Goal: Check status: Check status

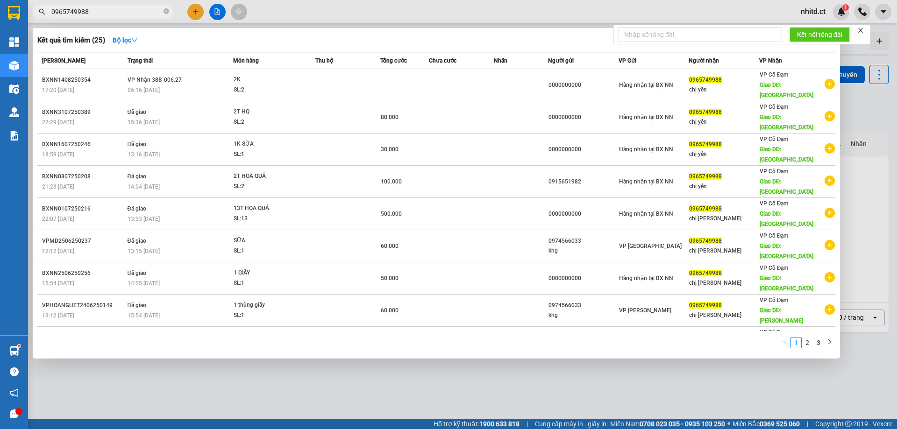
scroll to position [43, 0]
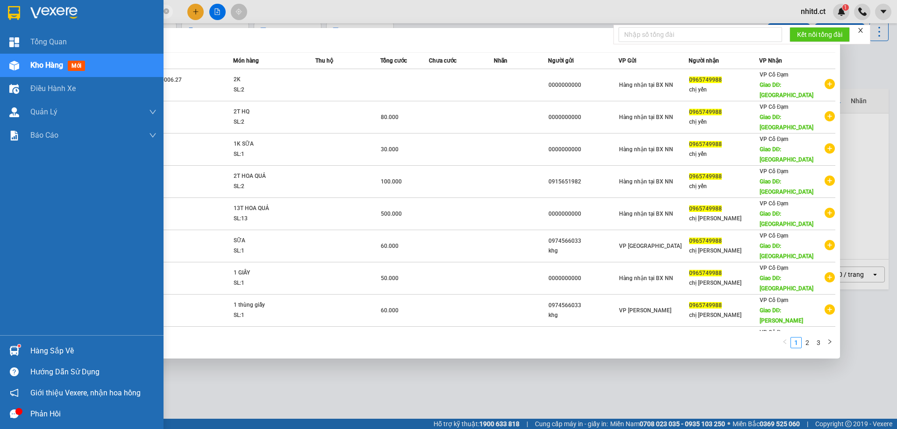
click at [64, 63] on div "Kho hàng mới" at bounding box center [59, 65] width 58 height 12
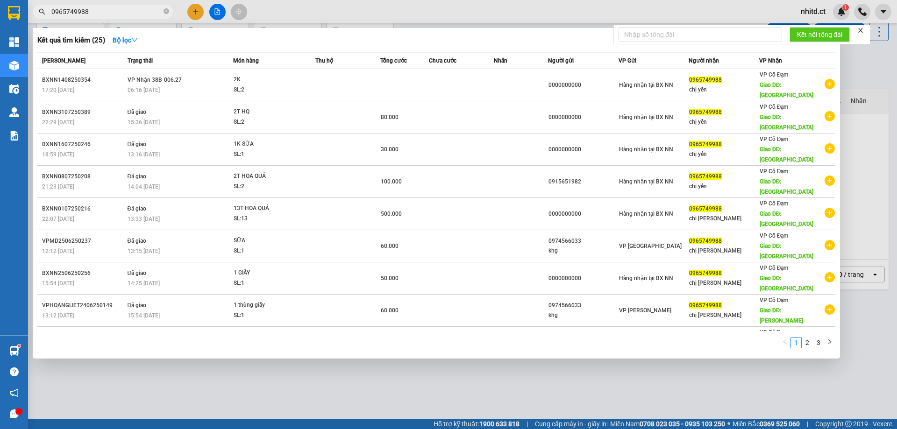
click at [863, 29] on icon "close" at bounding box center [860, 30] width 7 height 7
click at [193, 349] on div at bounding box center [448, 214] width 897 height 429
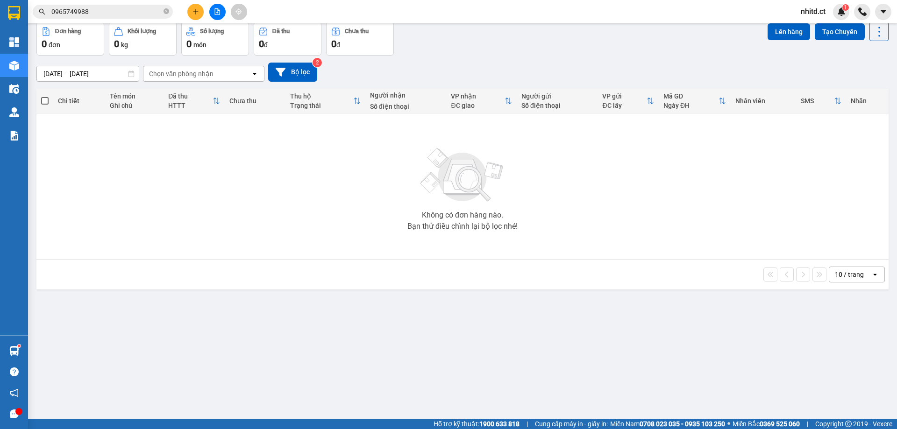
scroll to position [0, 0]
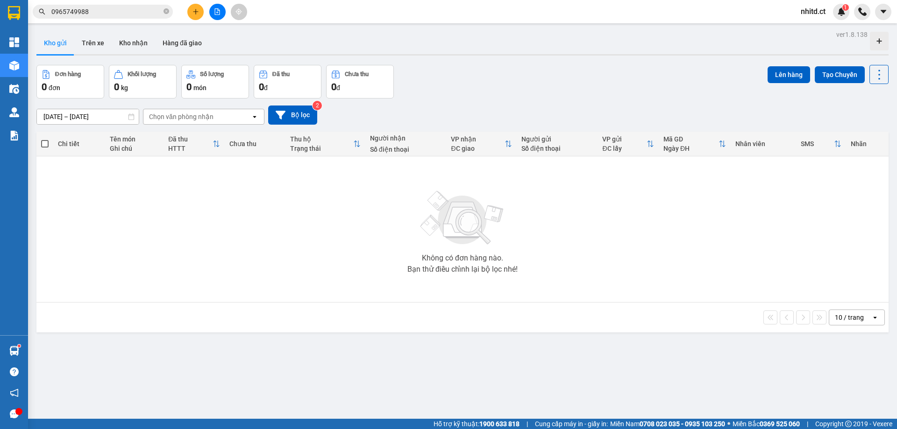
click at [60, 121] on div "ver 1.8.138 Kho gửi Trên xe Kho nhận Hàng đã giao Đơn hàng 0 đơn Khối lượng 0 k…" at bounding box center [463, 242] width 860 height 429
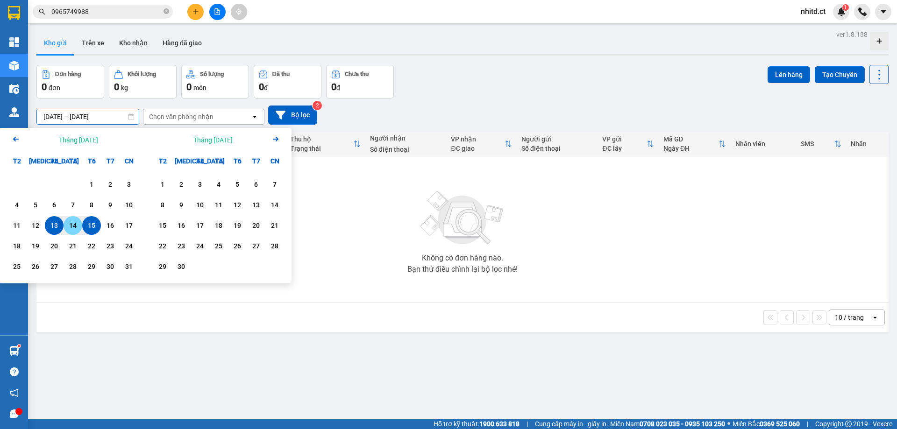
click at [73, 226] on div "14" at bounding box center [72, 225] width 13 height 11
type input "[DATE] – [DATE]"
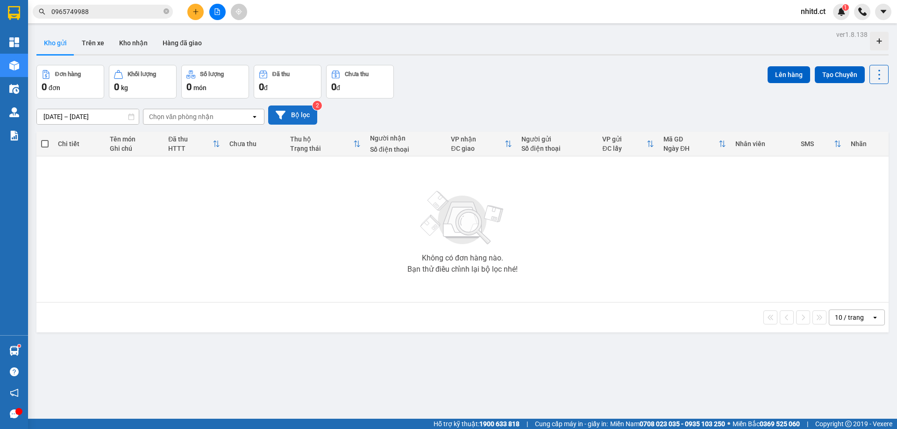
click at [308, 115] on button "Bộ lọc" at bounding box center [292, 115] width 49 height 19
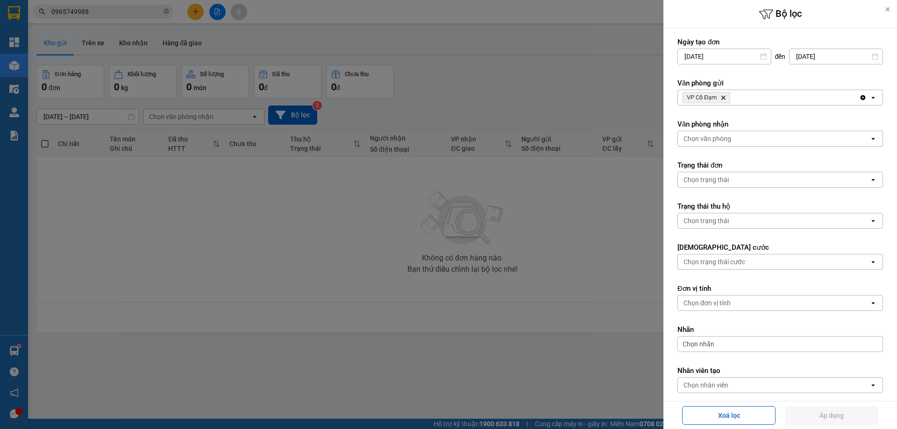
click at [738, 142] on div "Chọn văn phòng" at bounding box center [774, 138] width 192 height 15
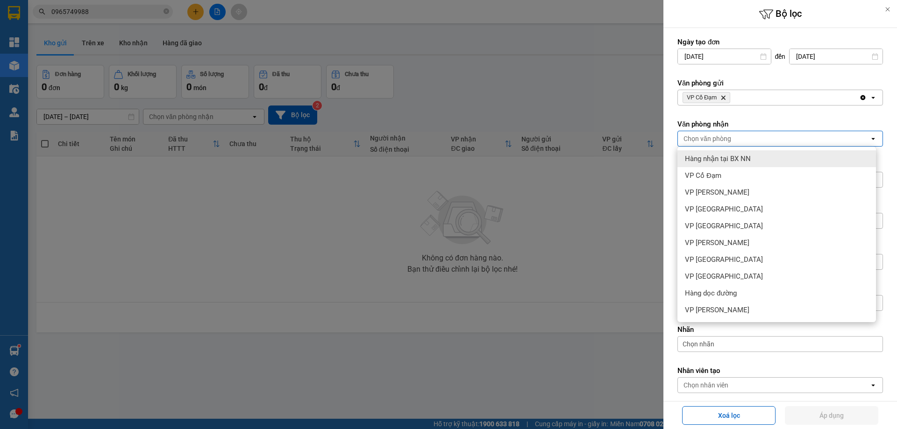
click at [887, 5] on div at bounding box center [887, 9] width 19 height 19
